Goal: Navigation & Orientation: Find specific page/section

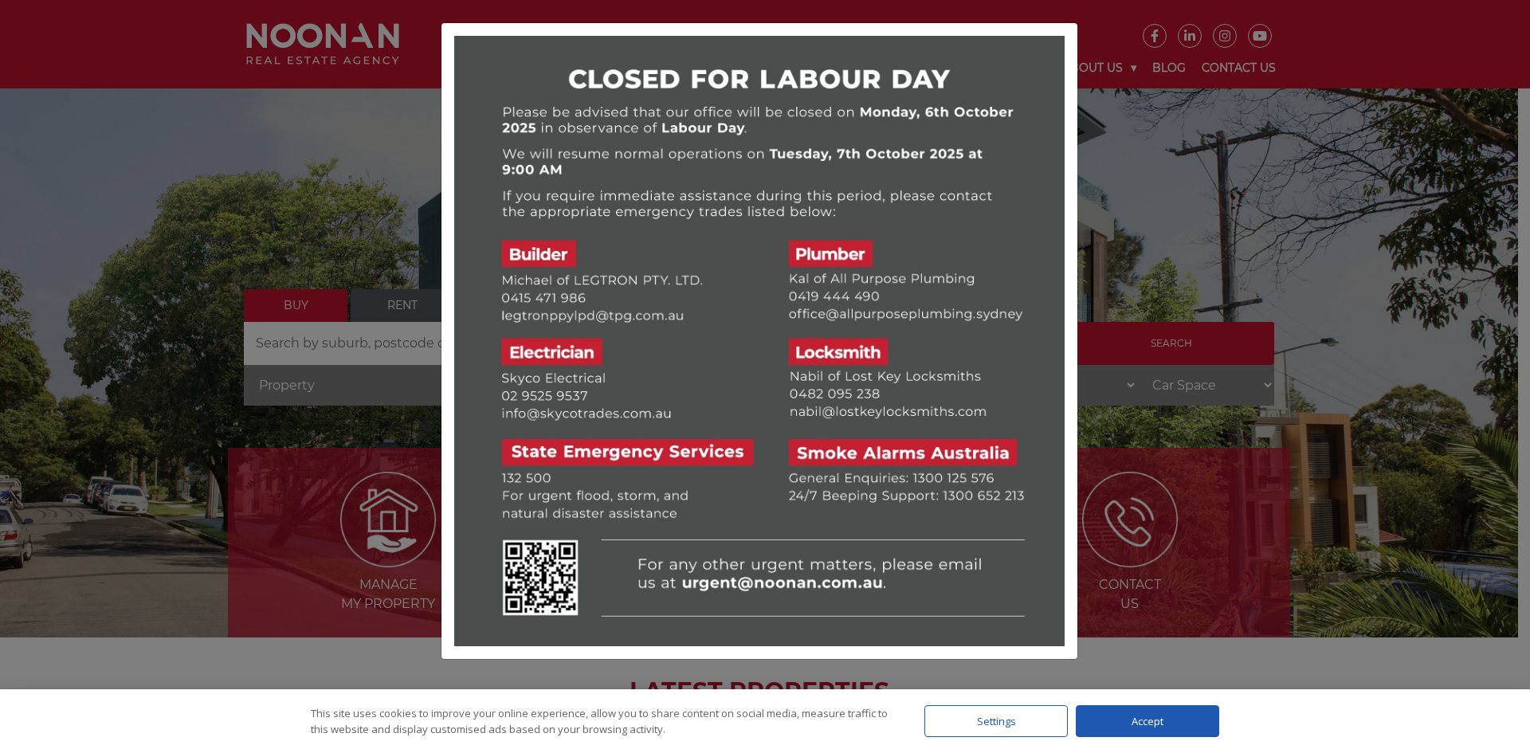
click at [131, 587] on div at bounding box center [765, 376] width 1530 height 753
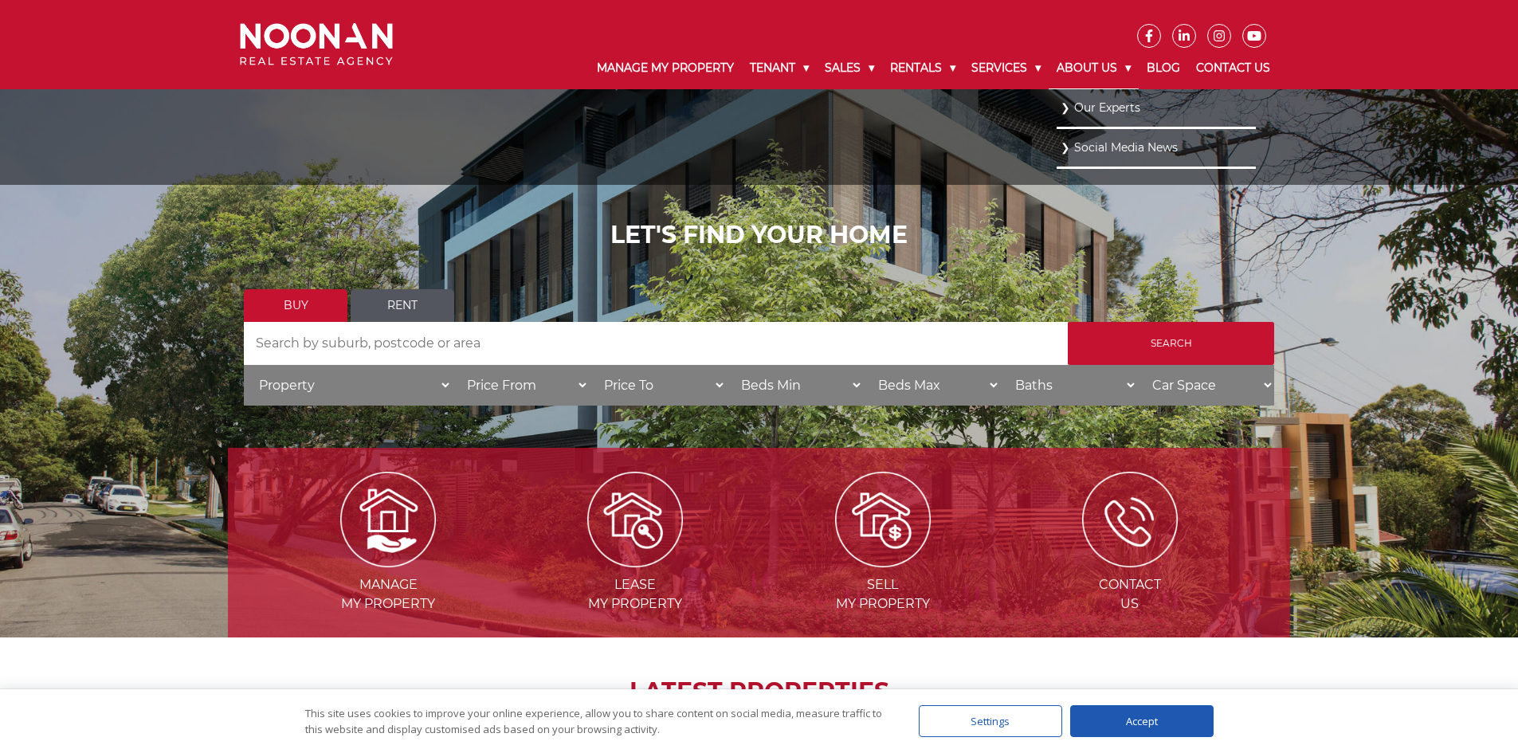
click at [1112, 67] on link "About Us" at bounding box center [1094, 68] width 90 height 41
click at [1134, 104] on link "Our Experts" at bounding box center [1156, 107] width 191 height 22
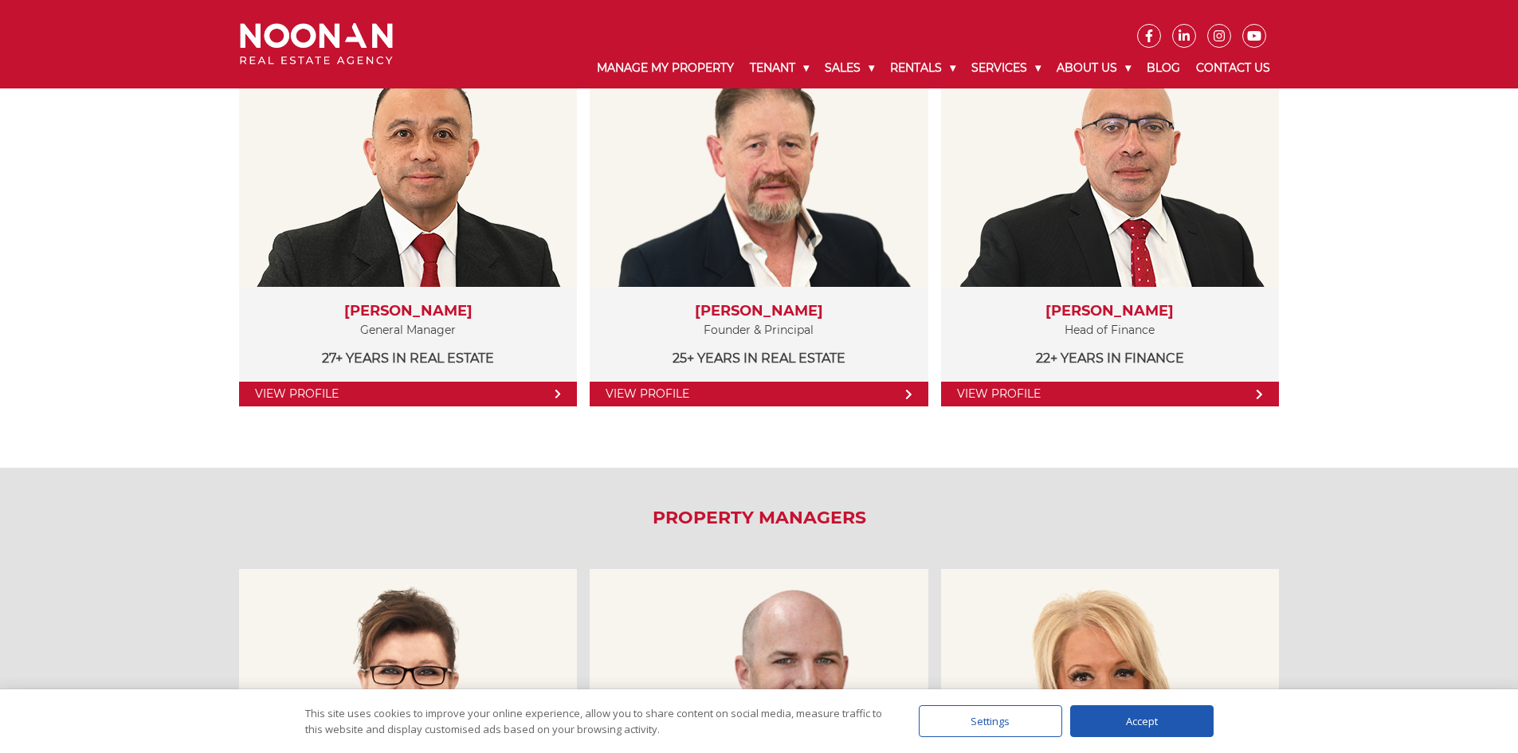
scroll to position [398, 0]
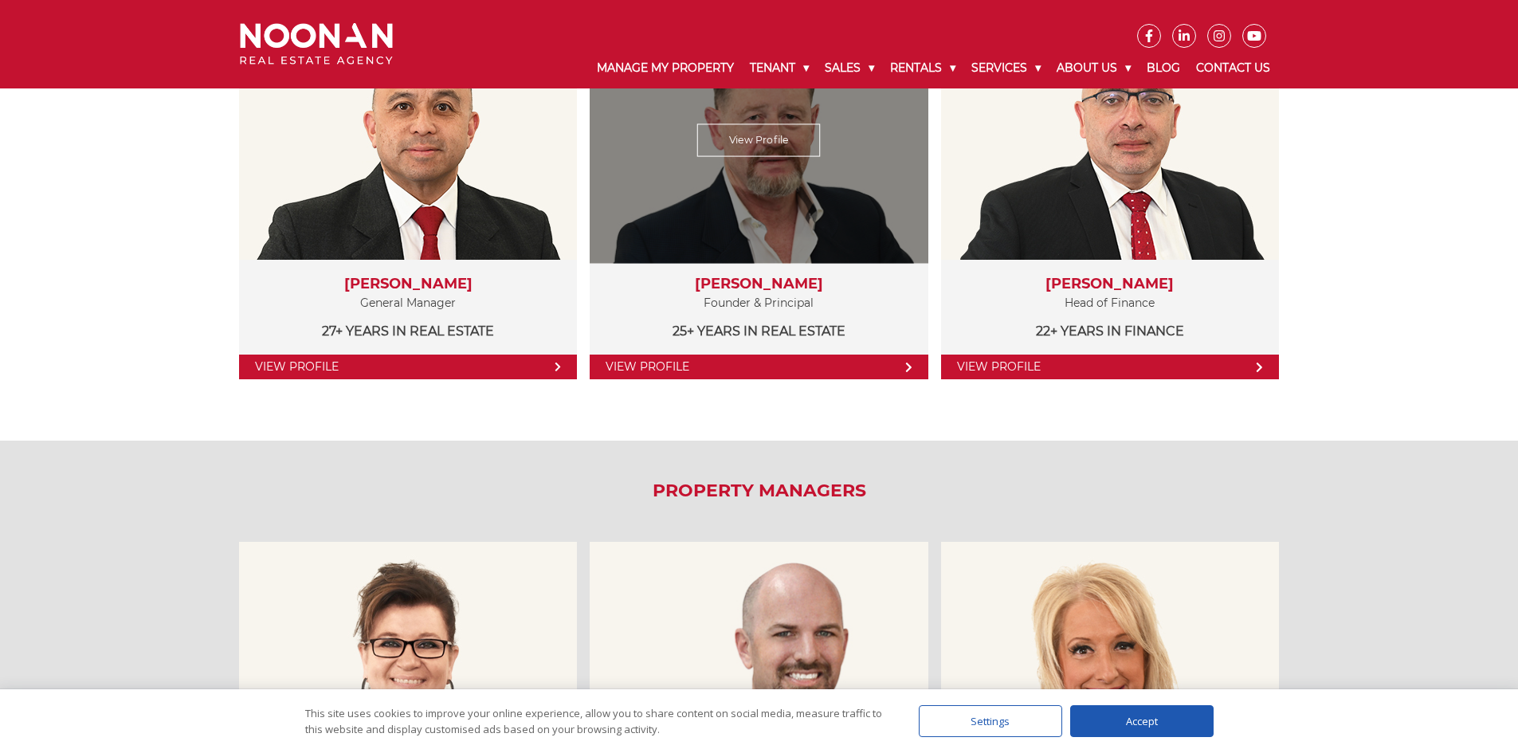
click at [773, 371] on link "View Profile" at bounding box center [759, 367] width 338 height 25
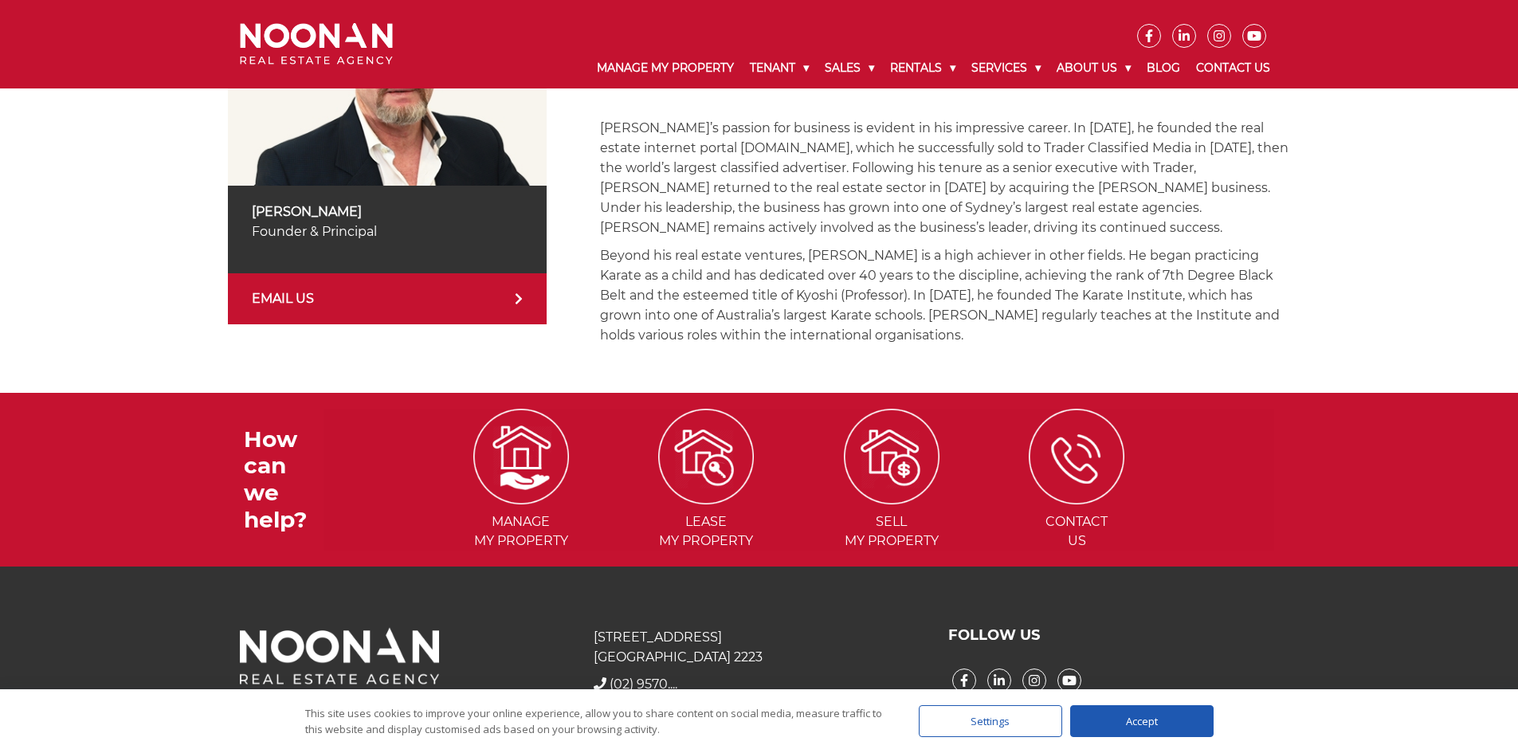
scroll to position [80, 0]
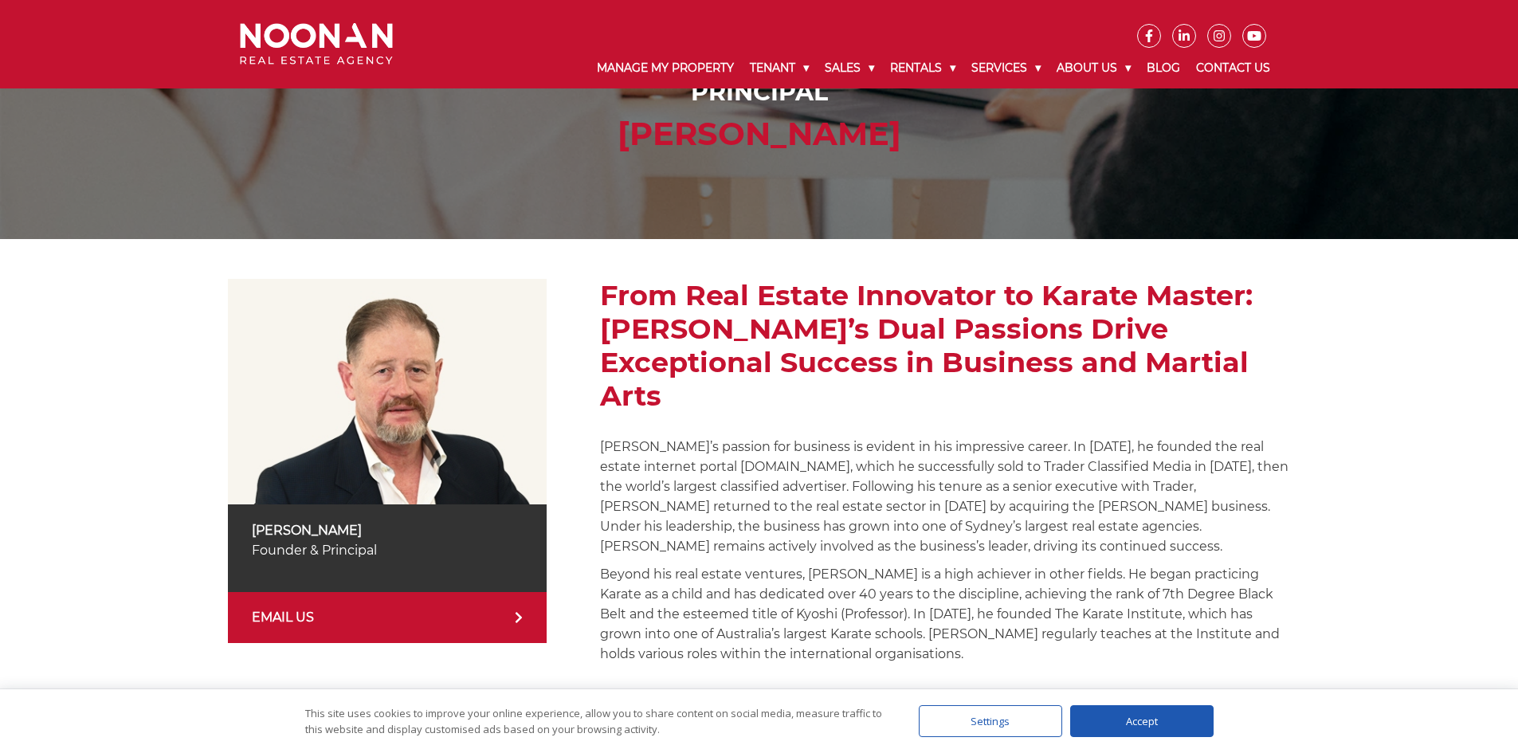
click at [256, 39] on img at bounding box center [316, 44] width 153 height 42
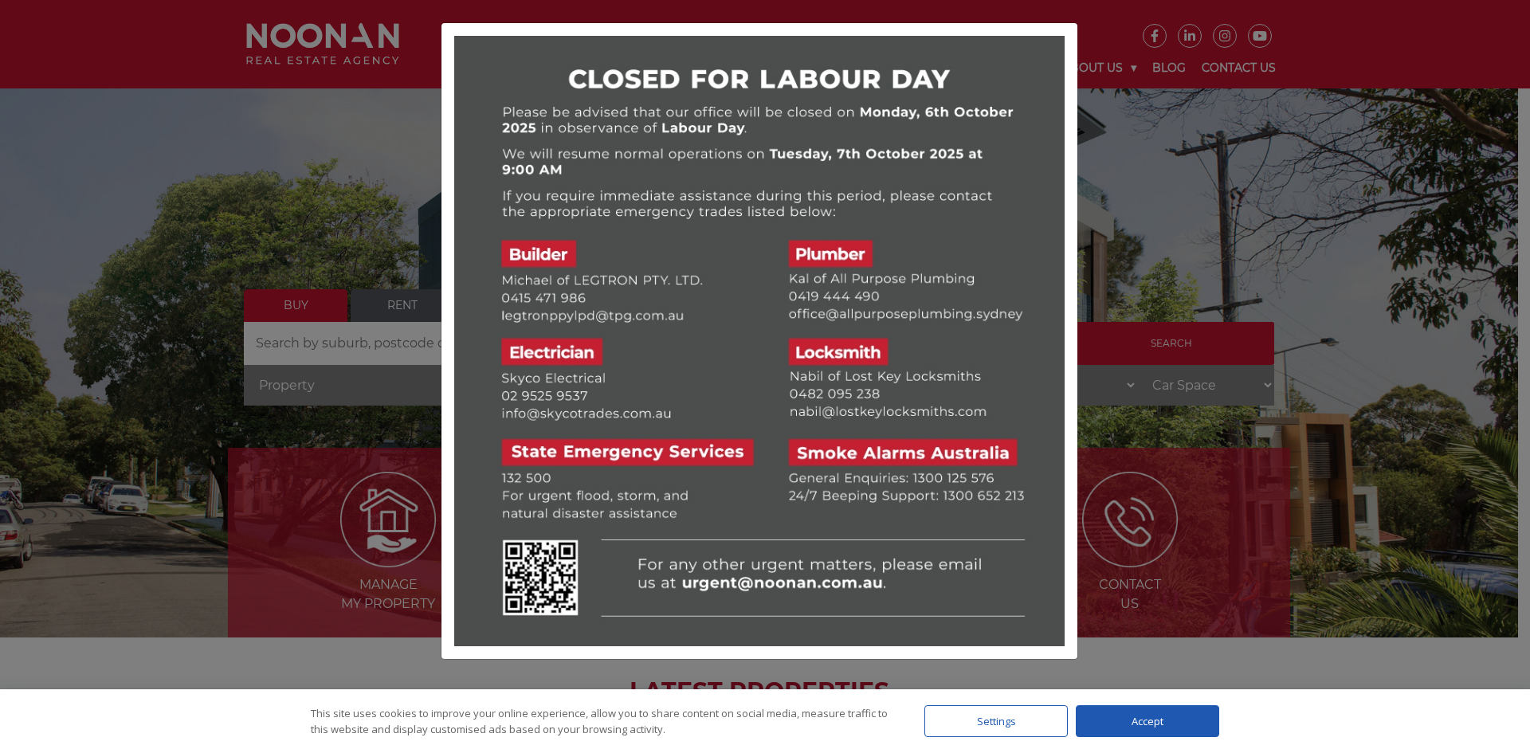
click at [297, 160] on div at bounding box center [765, 376] width 1530 height 753
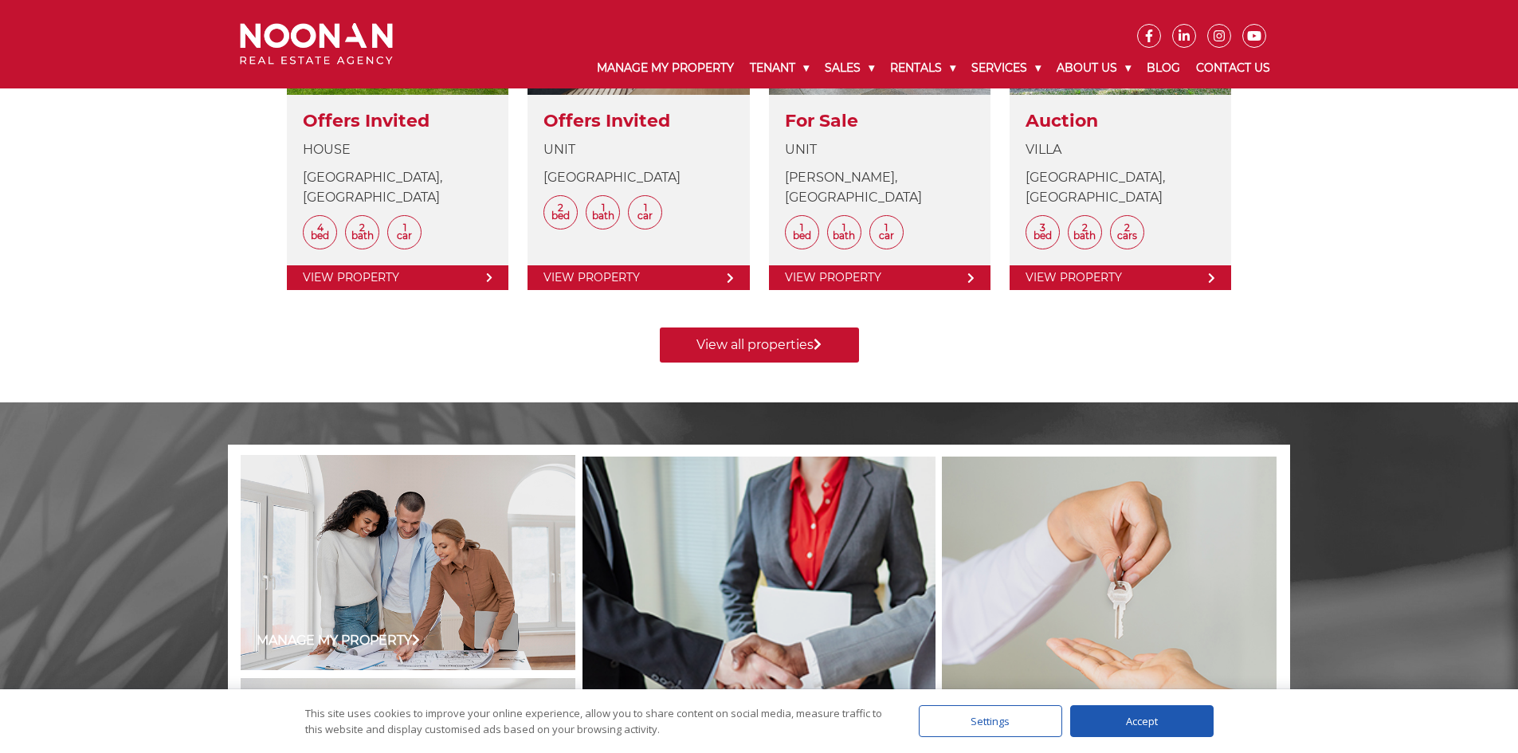
scroll to position [742, 0]
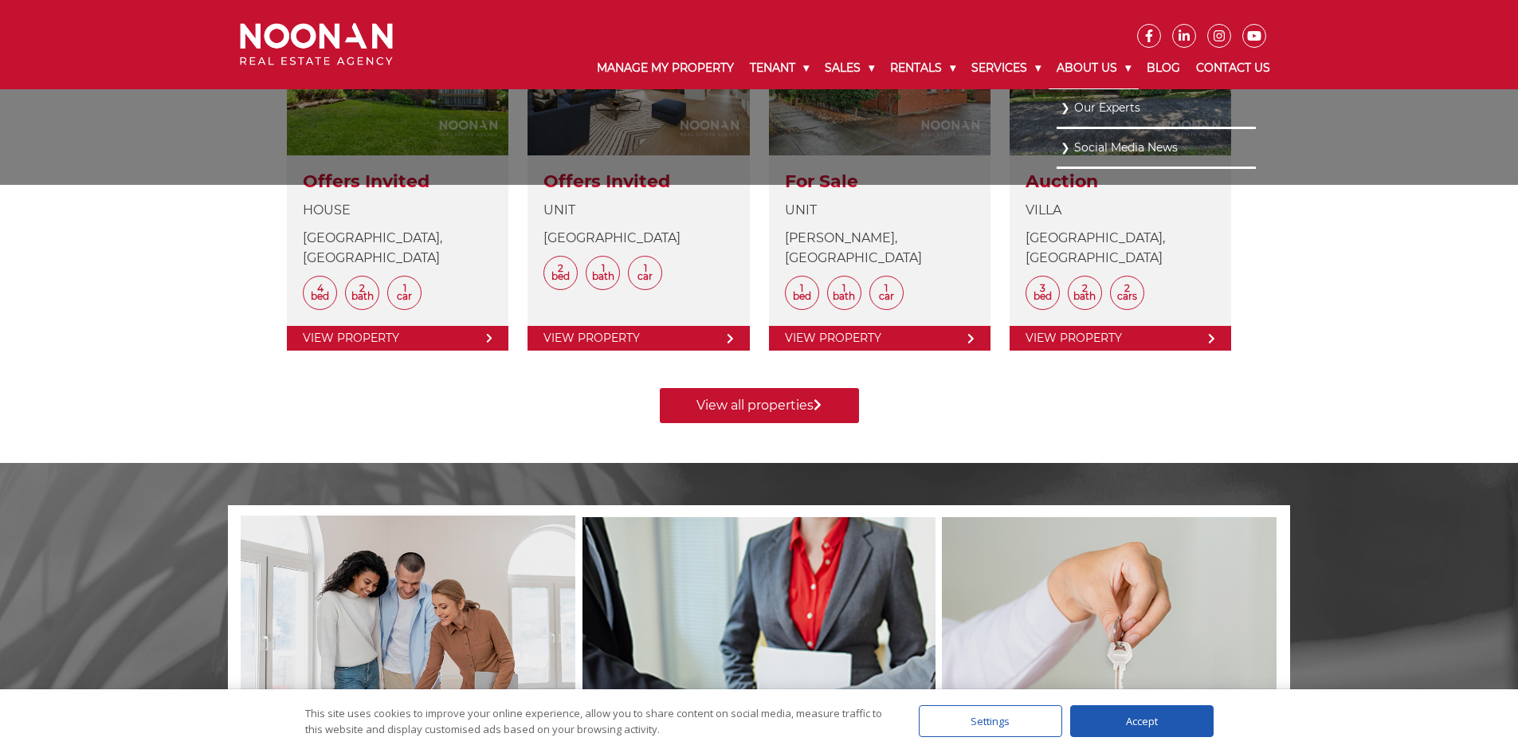
click at [1078, 55] on link "About Us" at bounding box center [1094, 68] width 90 height 41
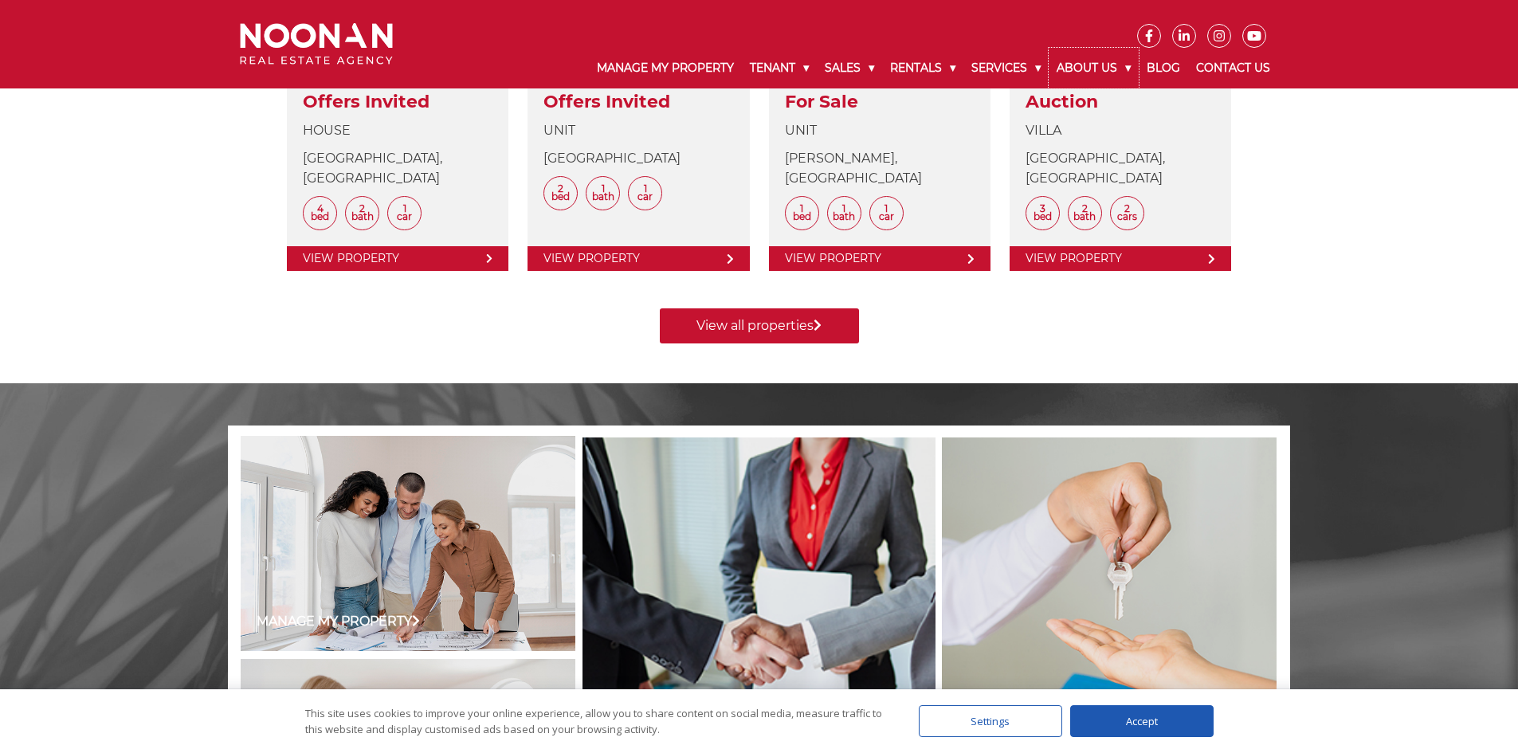
scroll to position [264, 0]
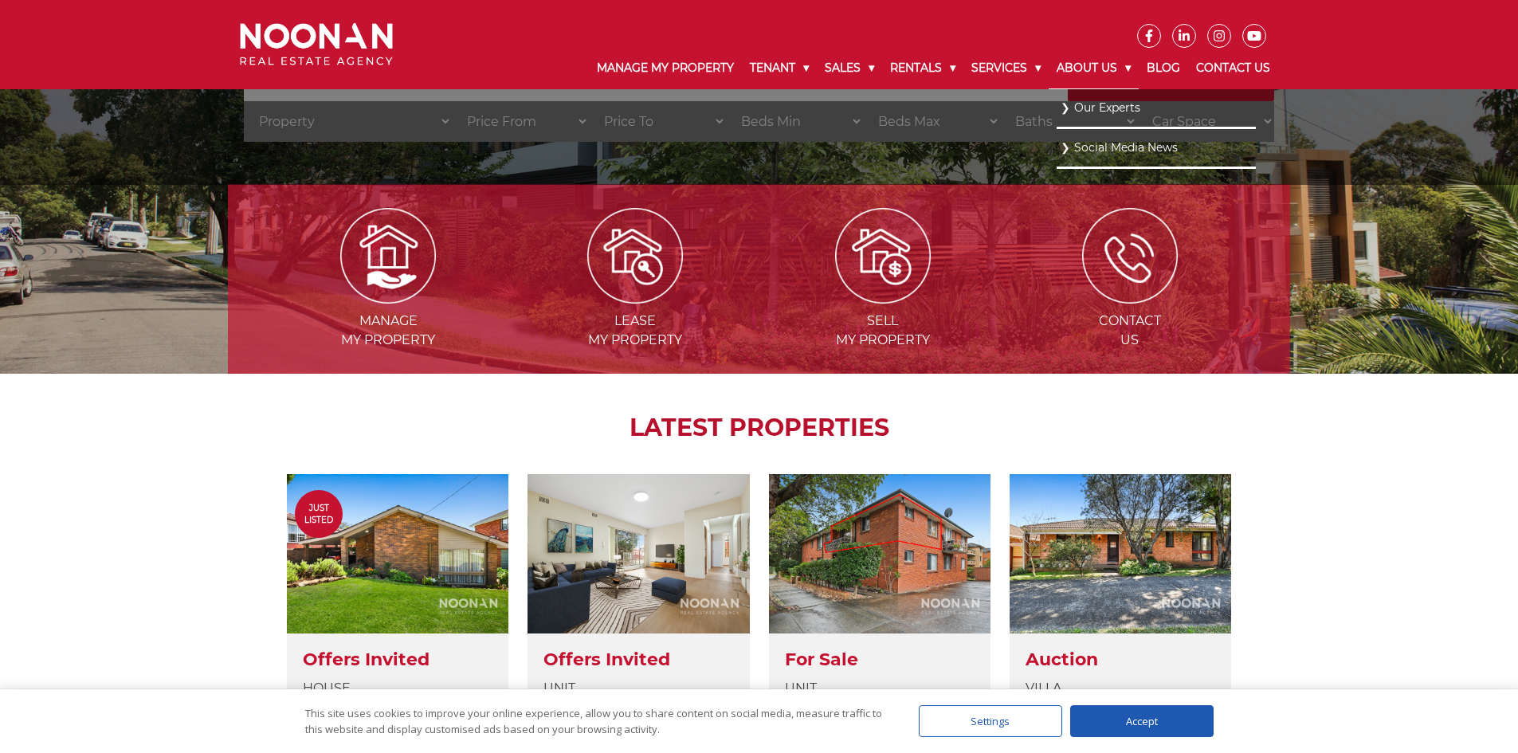
click at [1080, 57] on link "About Us" at bounding box center [1094, 68] width 90 height 41
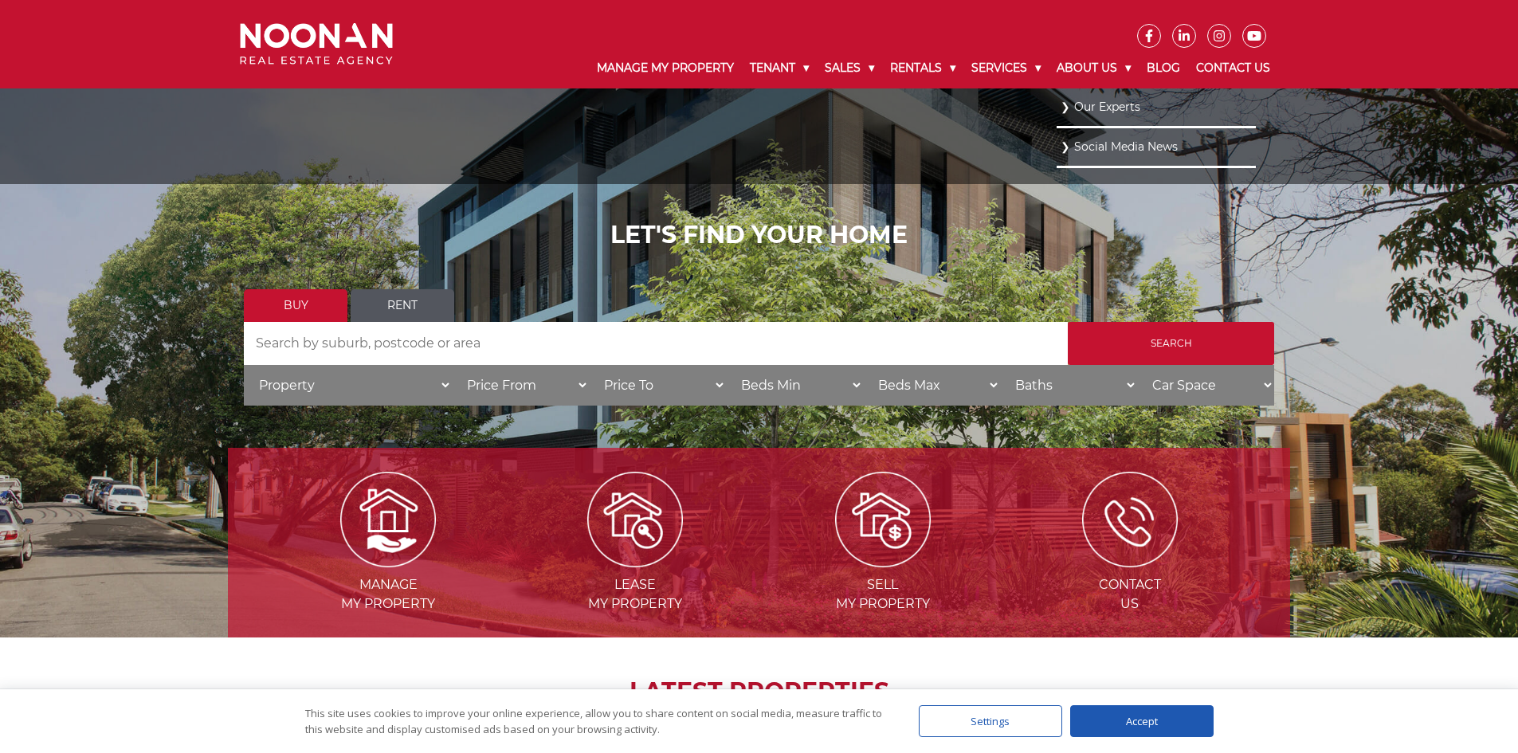
click at [1084, 108] on link "Our Experts" at bounding box center [1156, 107] width 191 height 22
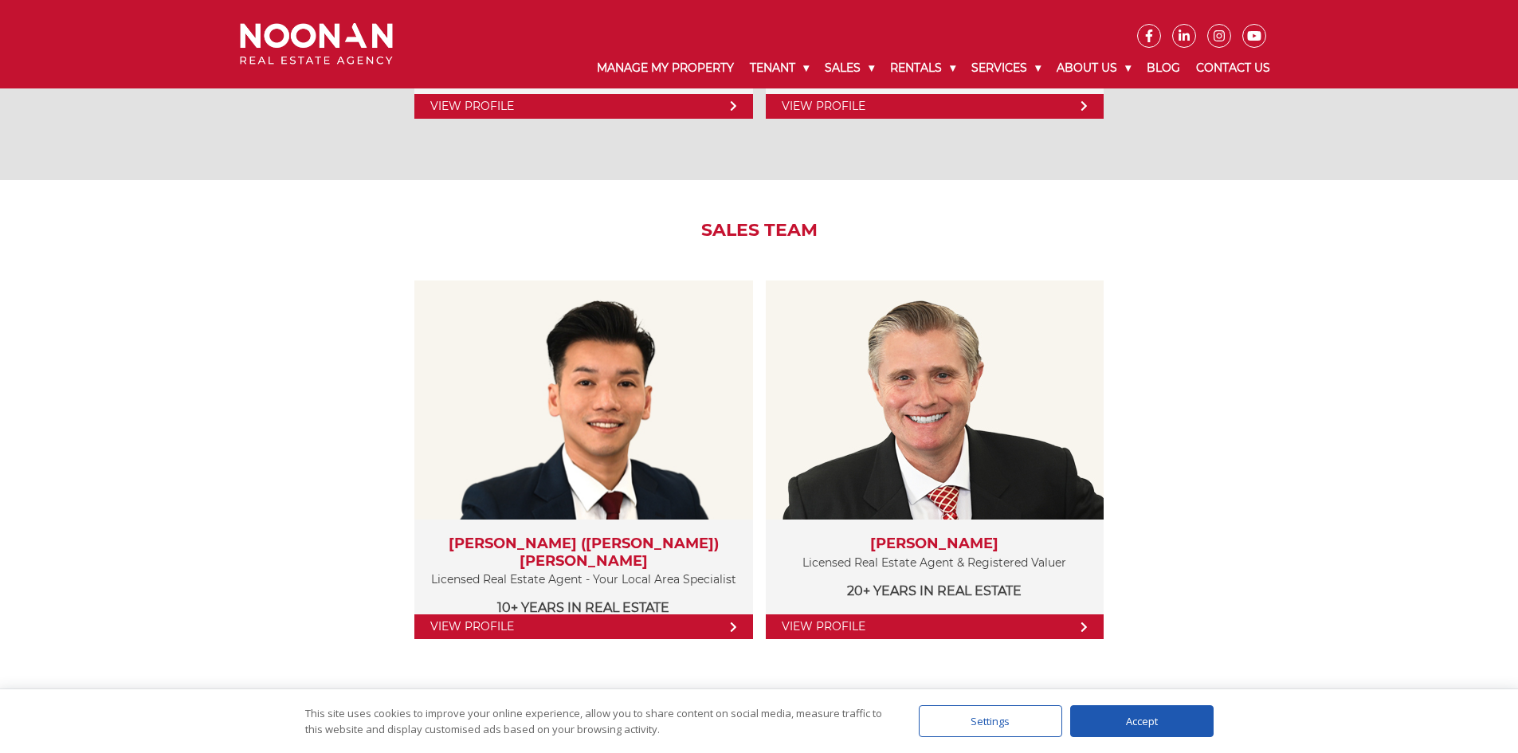
scroll to position [1594, 0]
